Goal: Find contact information: Find contact information

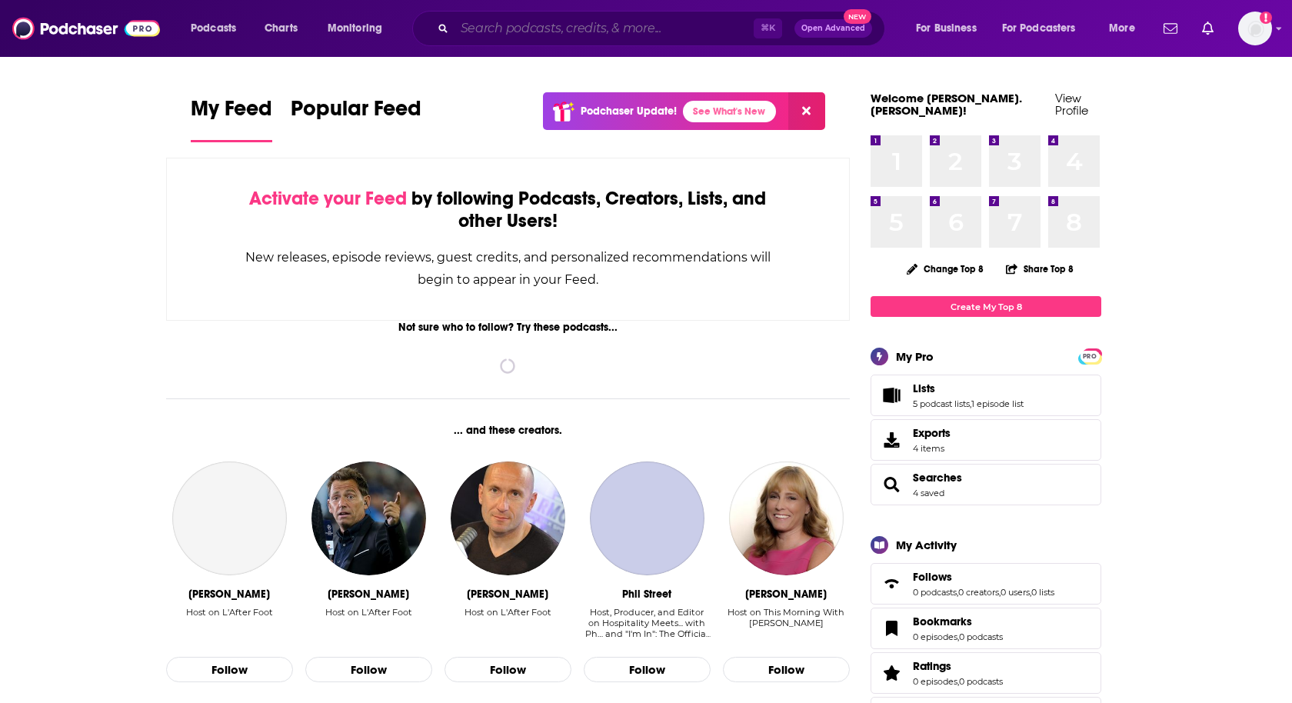
click at [540, 26] on input "Search podcasts, credits, & more..." at bounding box center [603, 28] width 299 height 25
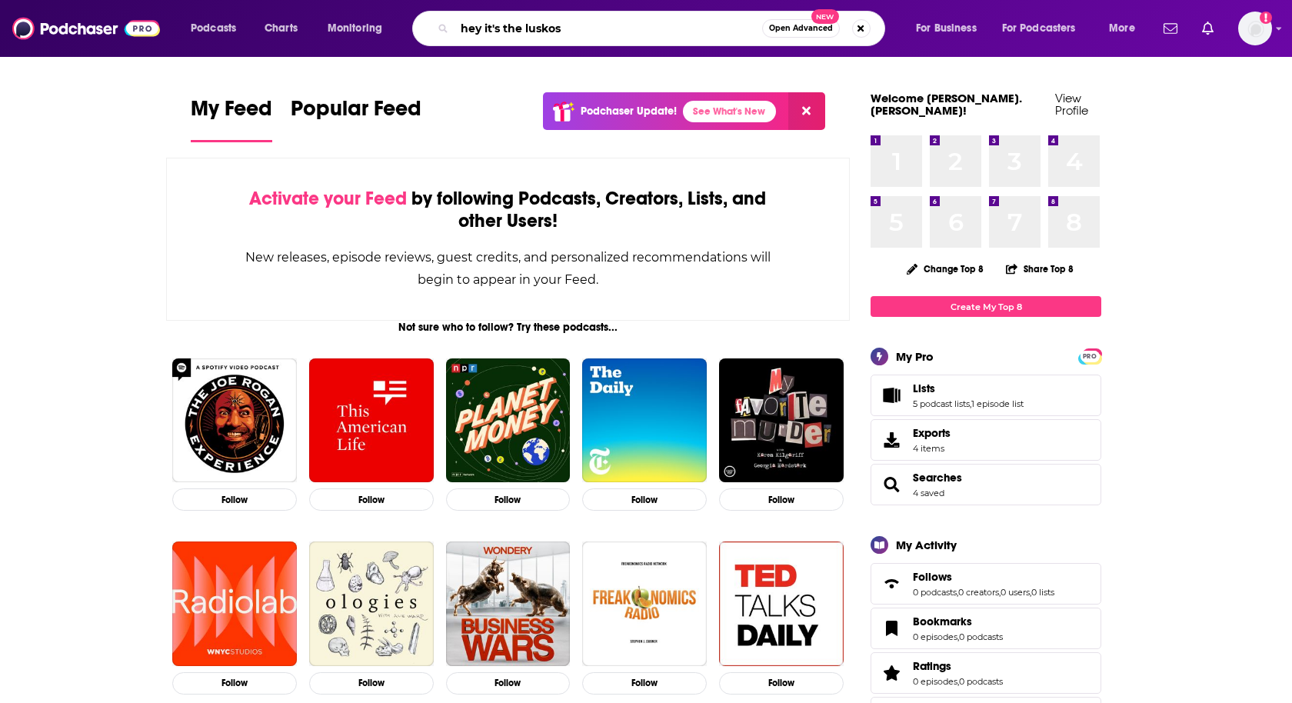
type input "hey it's the luskos"
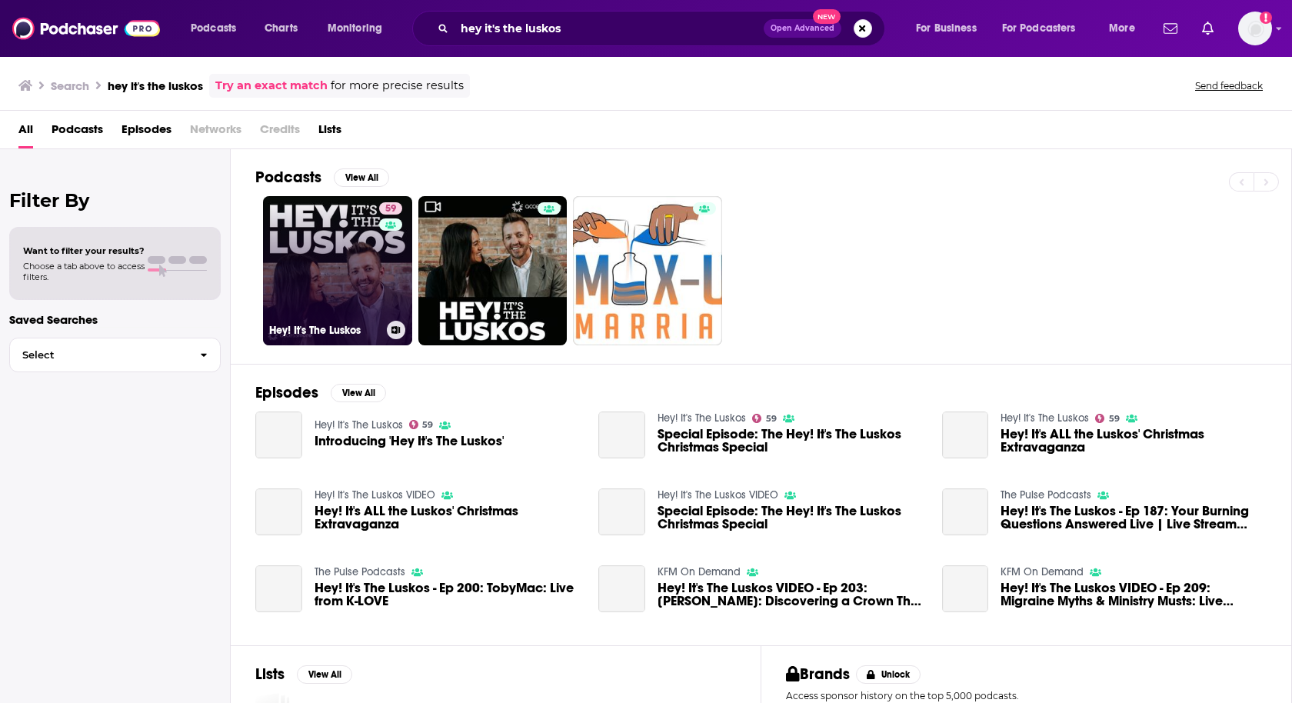
click at [326, 281] on link "59 Hey! It's The Luskos" at bounding box center [337, 270] width 149 height 149
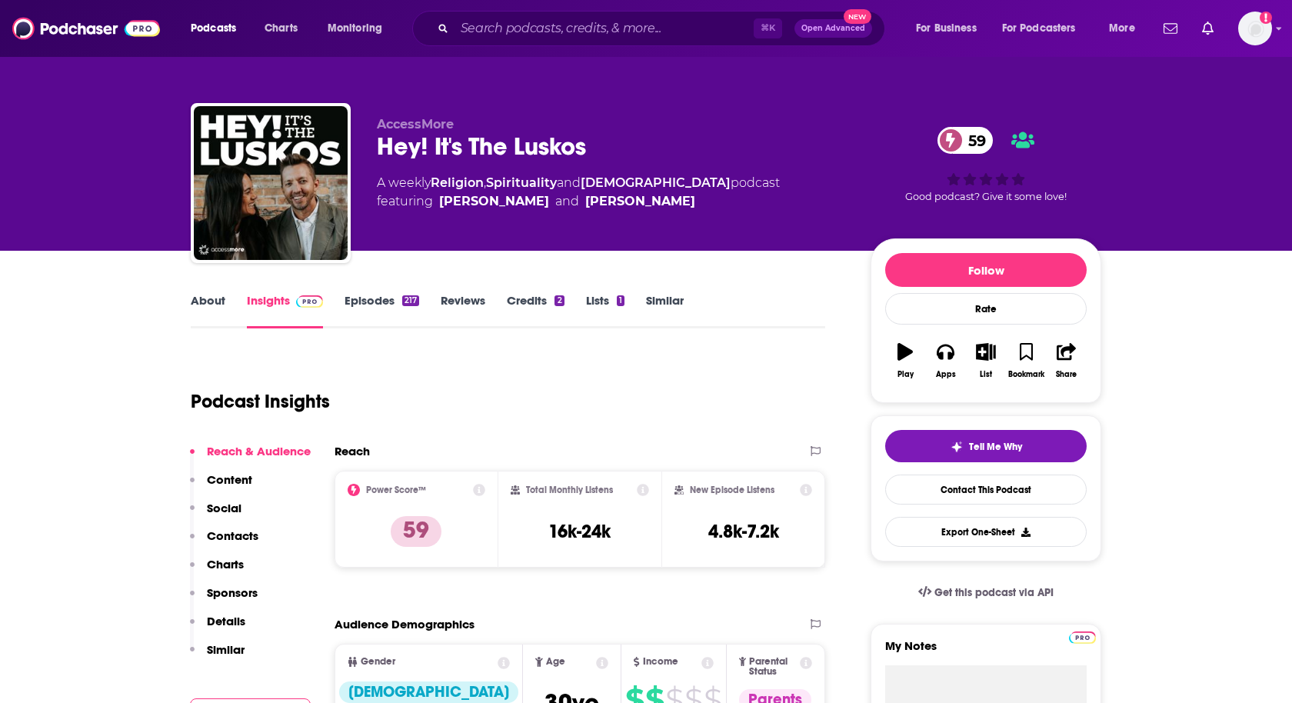
click at [229, 537] on p "Contacts" at bounding box center [233, 535] width 52 height 15
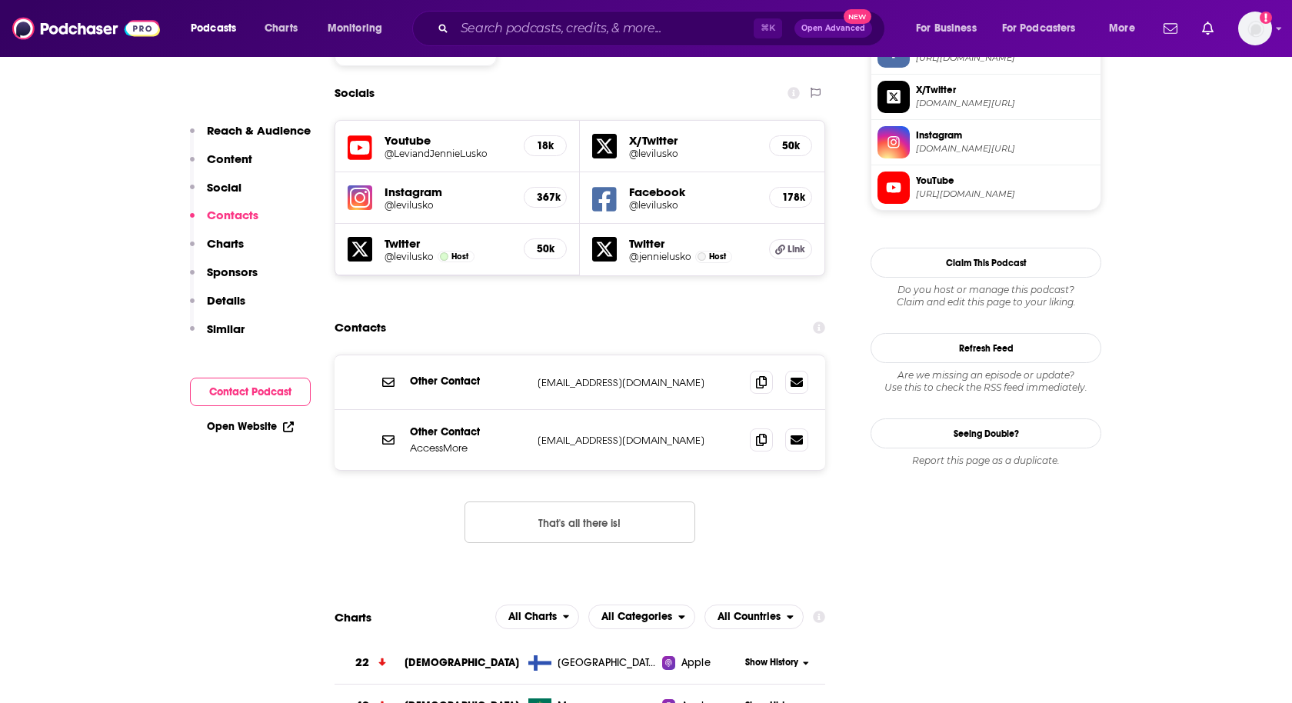
scroll to position [1367, 0]
click at [1249, 37] on img "Logged in as heidi.egloff" at bounding box center [1255, 29] width 34 height 34
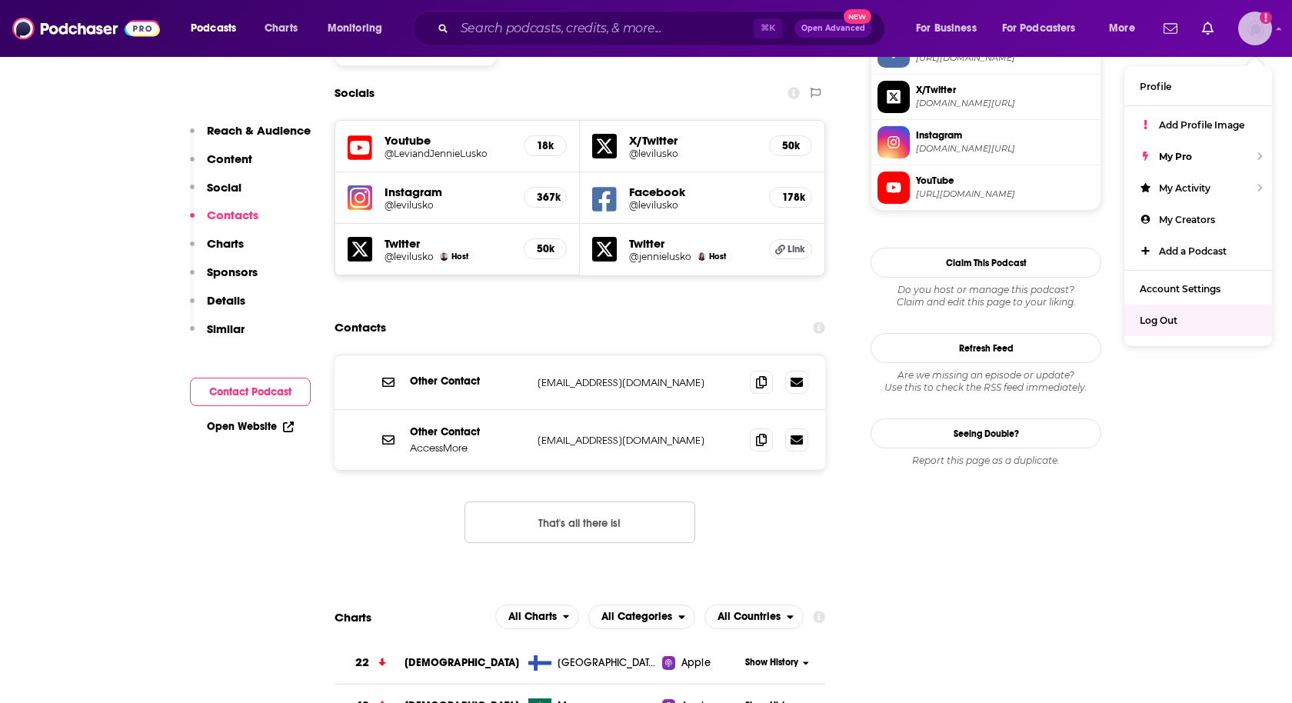
click at [1155, 319] on span "Log Out" at bounding box center [1159, 320] width 38 height 12
